Goal: Task Accomplishment & Management: Manage account settings

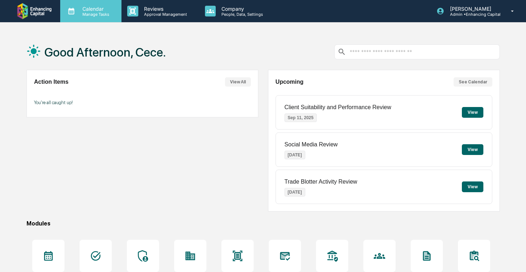
click at [106, 16] on div "Calendar Manage Tasks" at bounding box center [90, 11] width 54 height 11
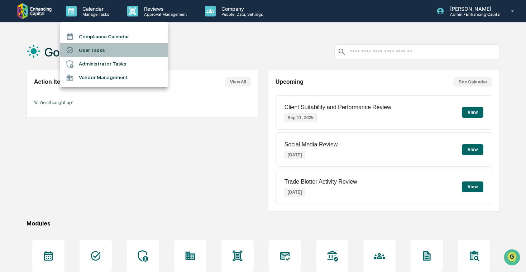
click at [121, 53] on li "User Tasks" at bounding box center [113, 50] width 107 height 14
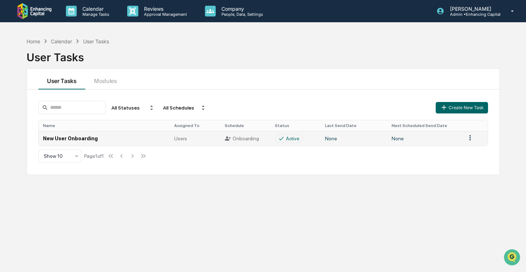
click at [343, 143] on td "None" at bounding box center [354, 138] width 66 height 15
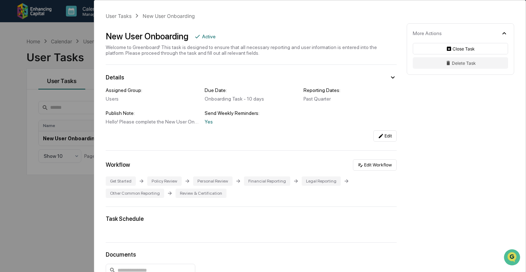
click at [11, 111] on div "User Tasks New User Onboarding New User Onboarding Active Welcome to Greenboard…" at bounding box center [263, 136] width 526 height 272
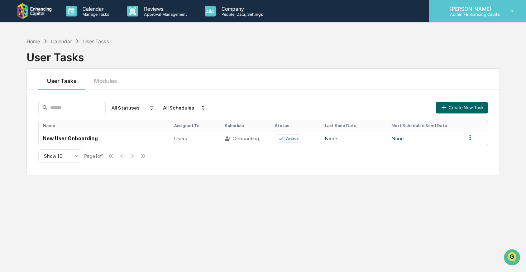
click at [498, 4] on div "[PERSON_NAME] Admin • Enhancing Capital" at bounding box center [477, 11] width 97 height 22
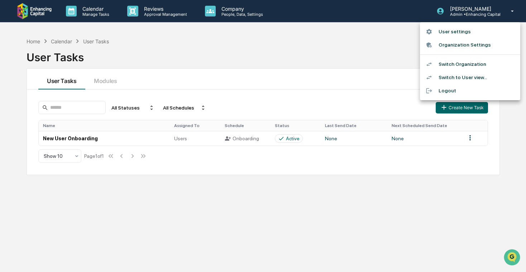
click at [464, 60] on li "Switch Organization" at bounding box center [470, 64] width 100 height 13
